Goal: Navigation & Orientation: Find specific page/section

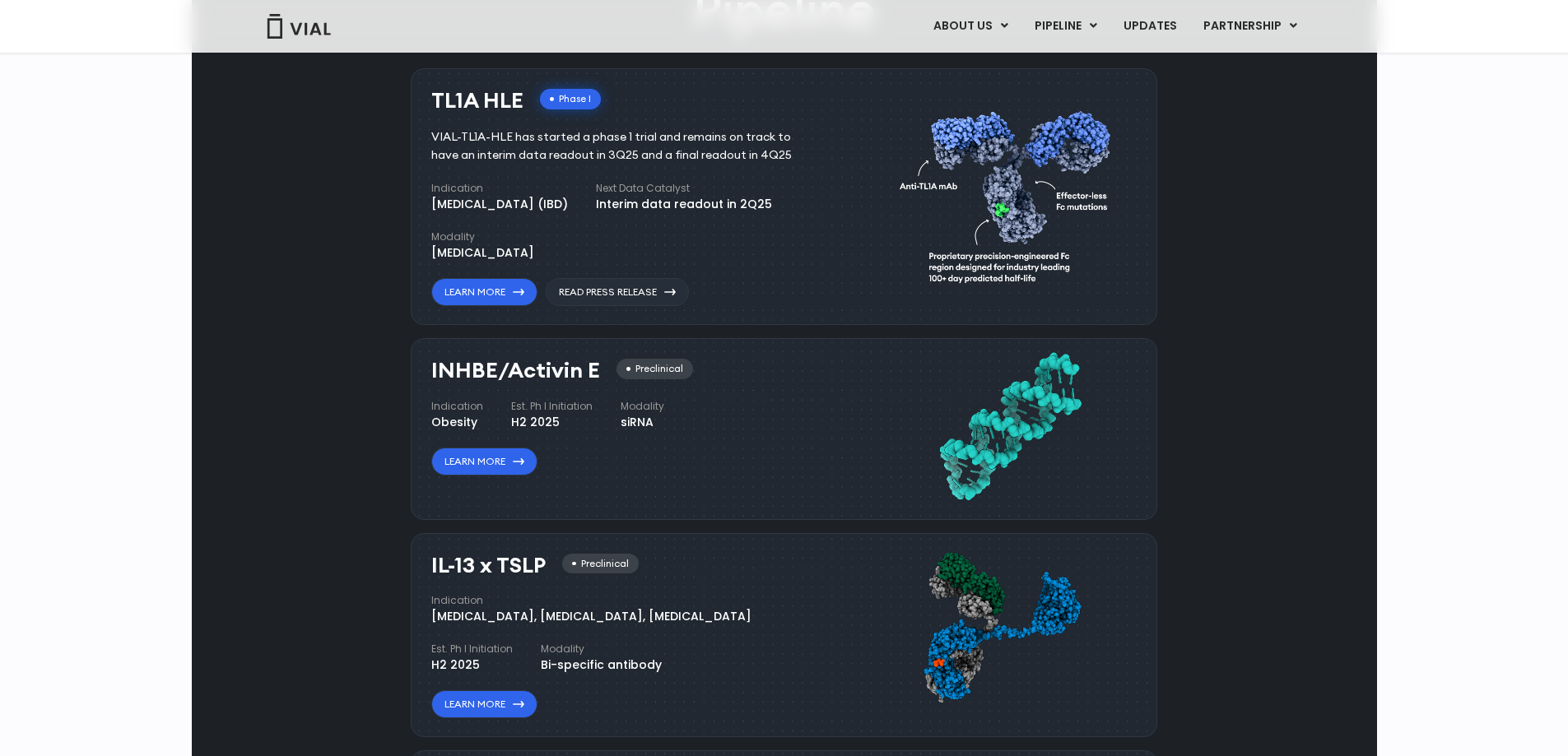
scroll to position [1069, 0]
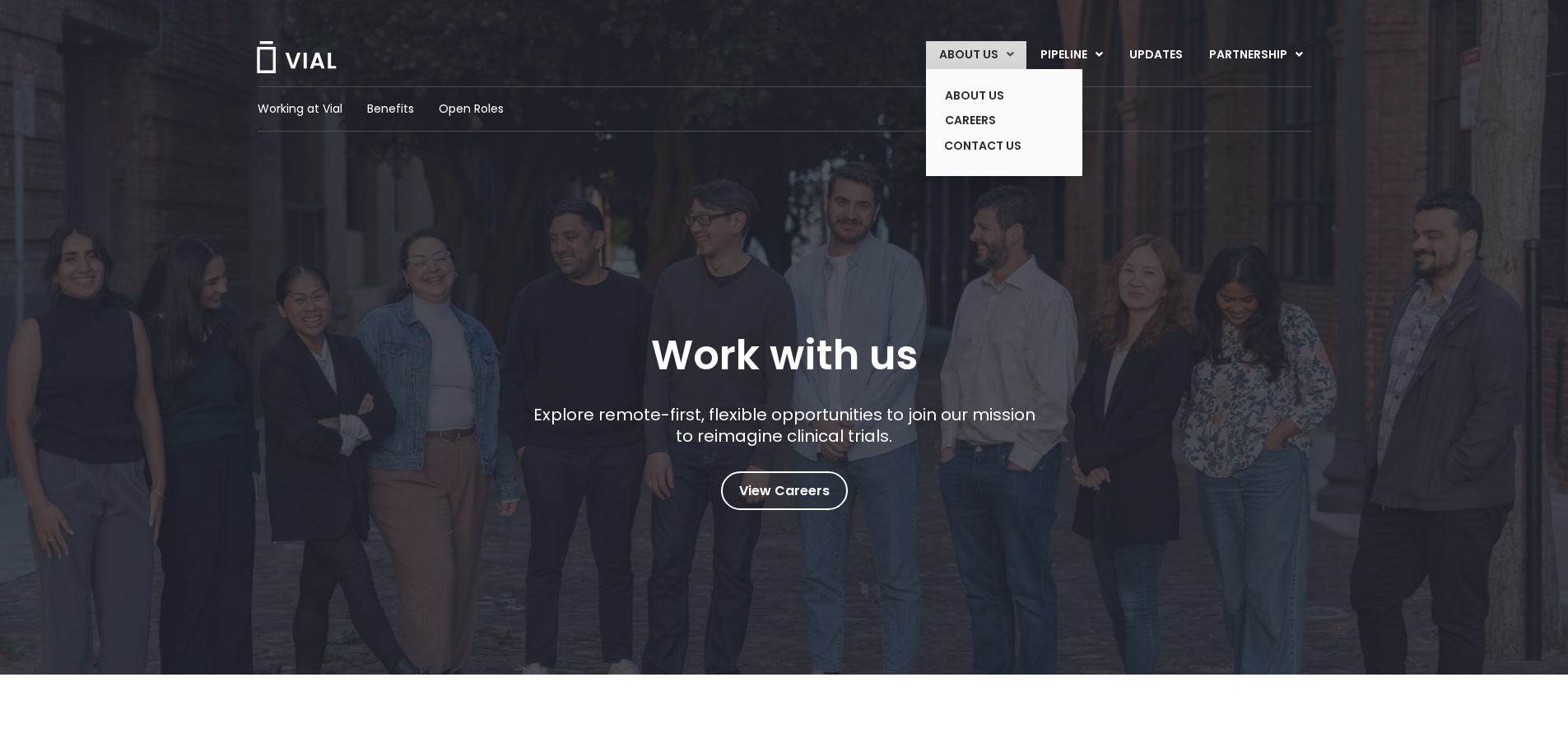
click at [988, 57] on link "ABOUT US" at bounding box center [976, 55] width 101 height 28
click at [990, 95] on link "ABOUT US" at bounding box center [992, 96] width 120 height 26
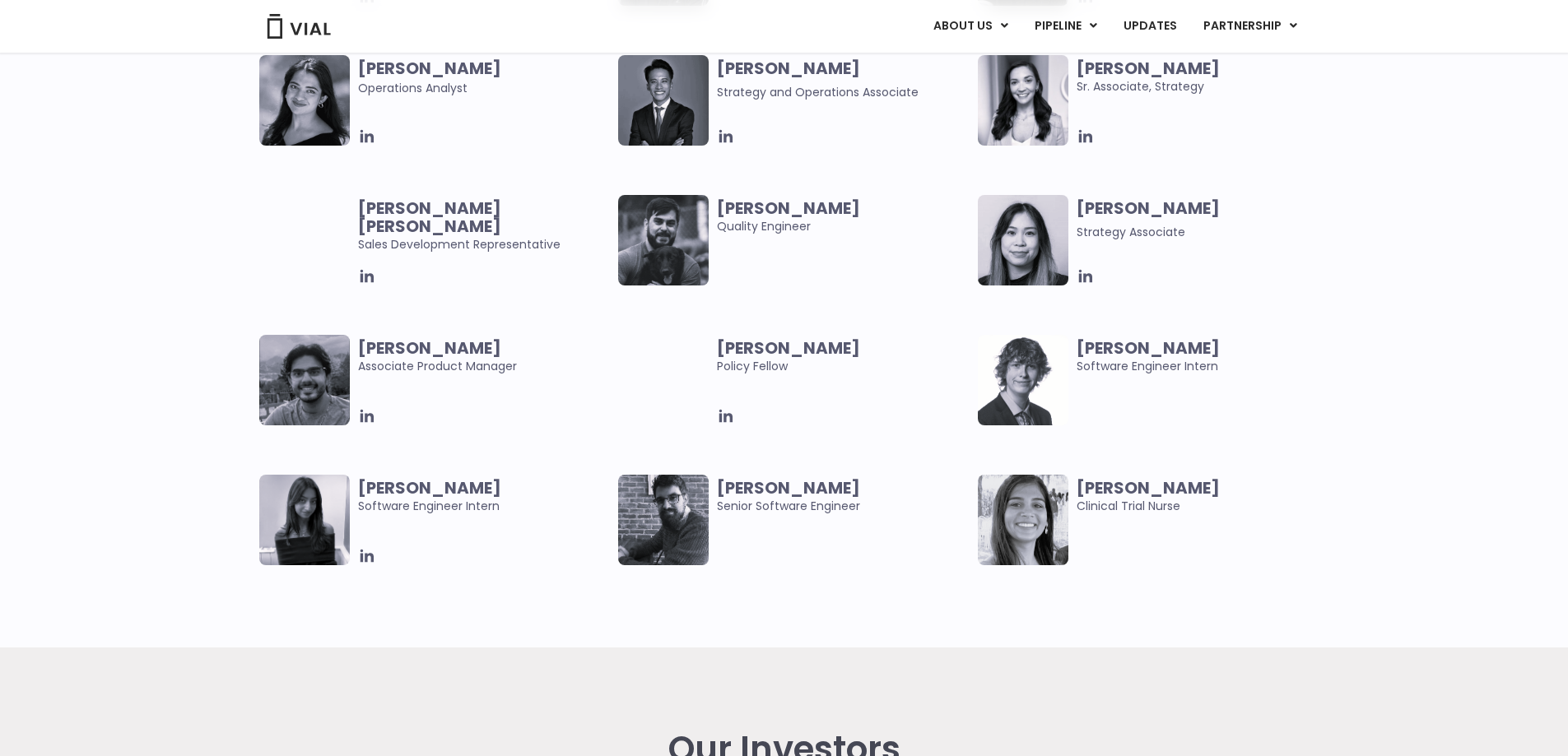
scroll to position [3373, 0]
